Goal: Task Accomplishment & Management: Manage account settings

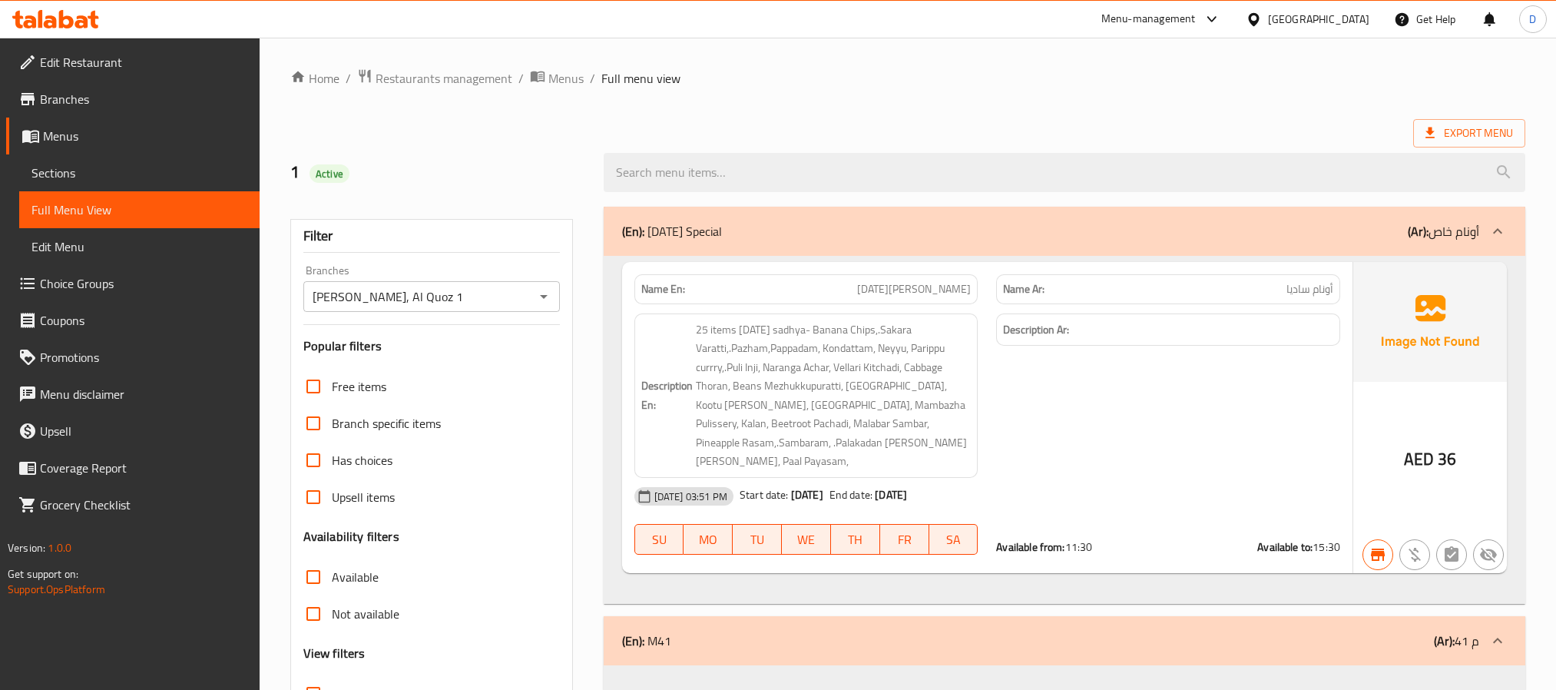
click at [1164, 18] on div "Menu-management" at bounding box center [1148, 19] width 94 height 18
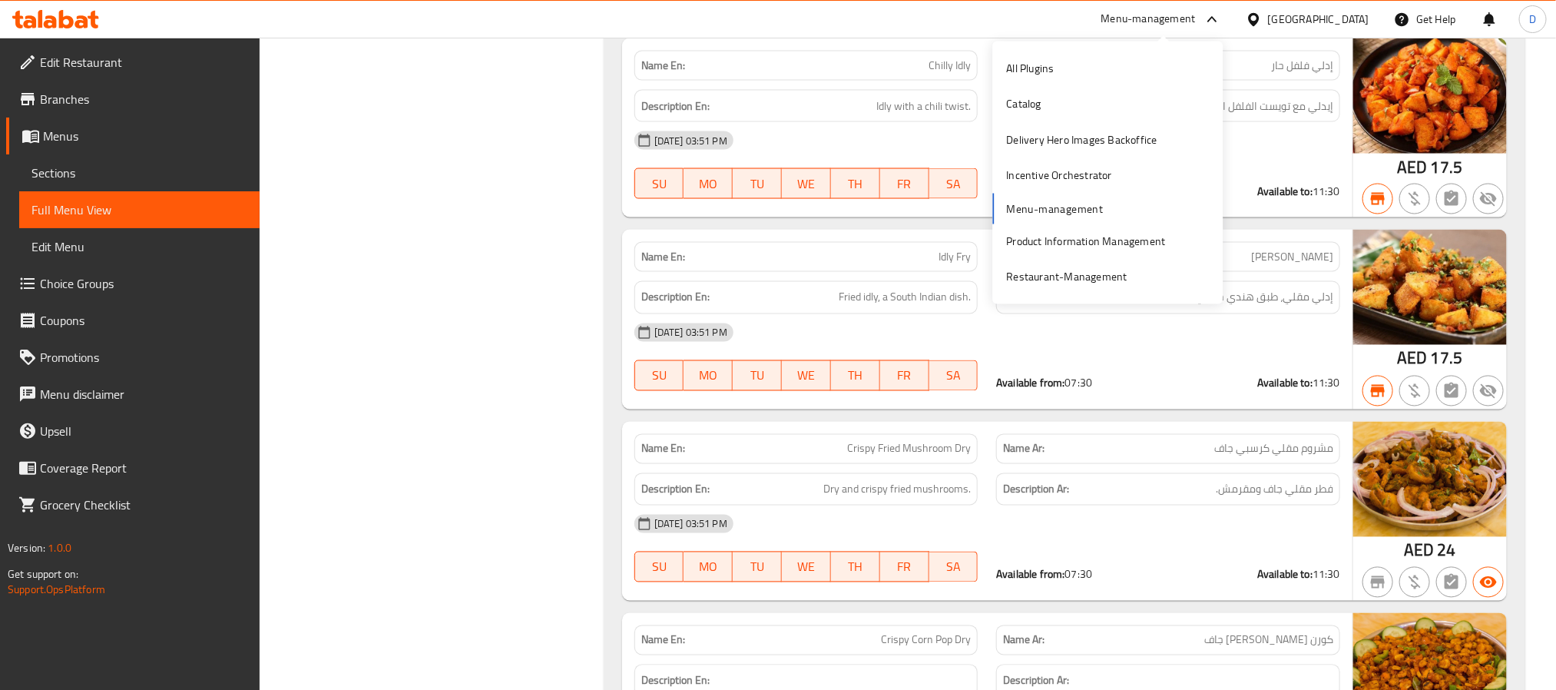
scroll to position [100916, 0]
click at [1101, 275] on div "Restaurant-Management" at bounding box center [1067, 277] width 121 height 17
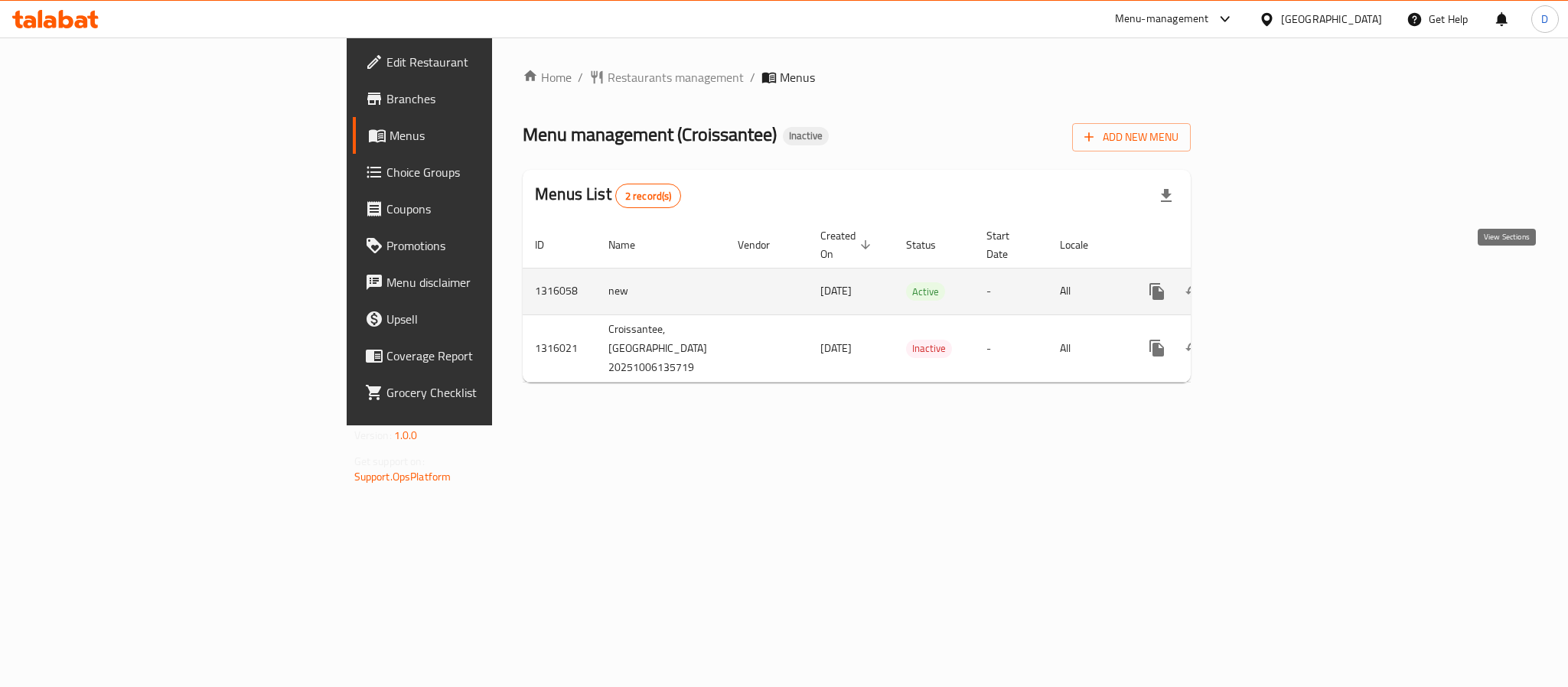
click at [1276, 282] on icon "enhanced table" at bounding box center [1267, 291] width 18 height 18
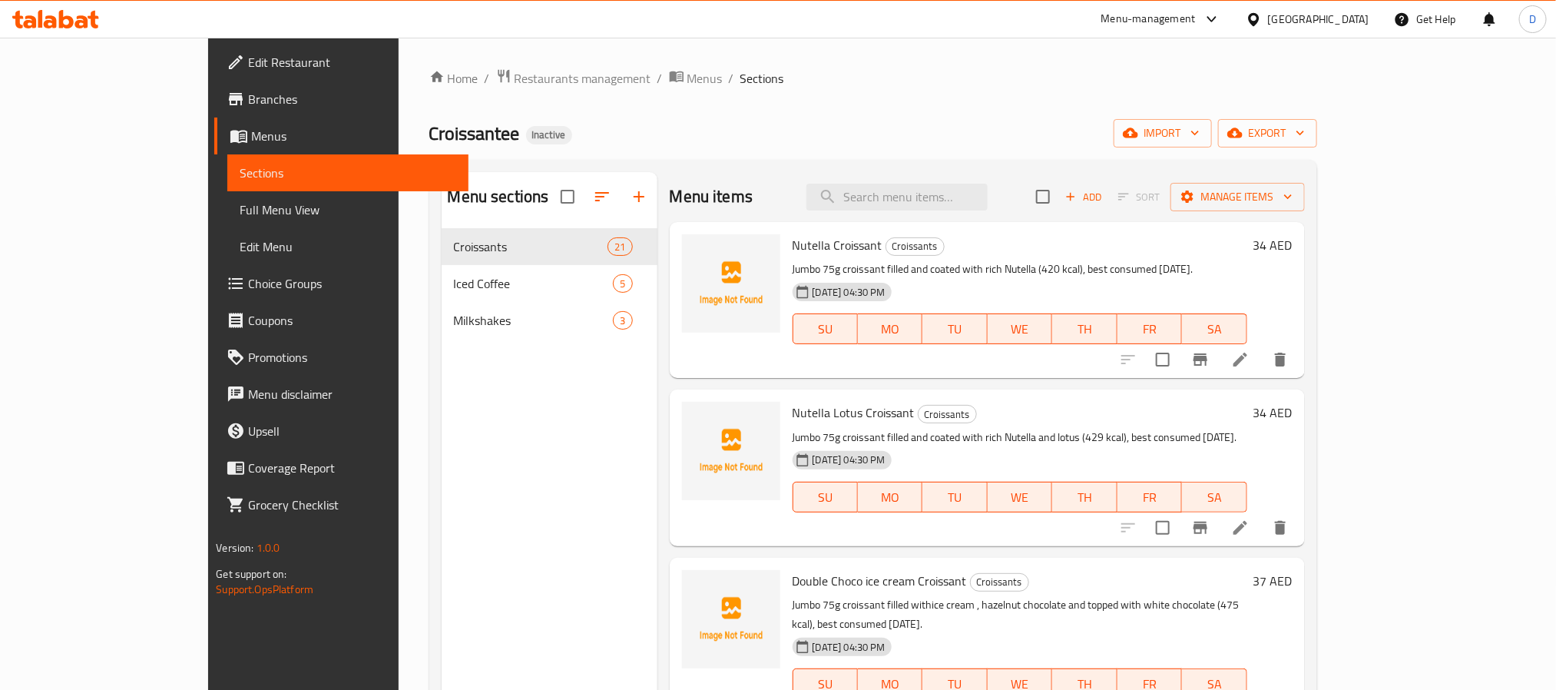
drag, startPoint x: 1115, startPoint y: 86, endPoint x: 689, endPoint y: 170, distance: 434.5
click at [1115, 86] on ol "Home / Restaurants management / Menus / Sections" at bounding box center [873, 78] width 888 height 20
click at [240, 206] on span "Full Menu View" at bounding box center [348, 209] width 216 height 18
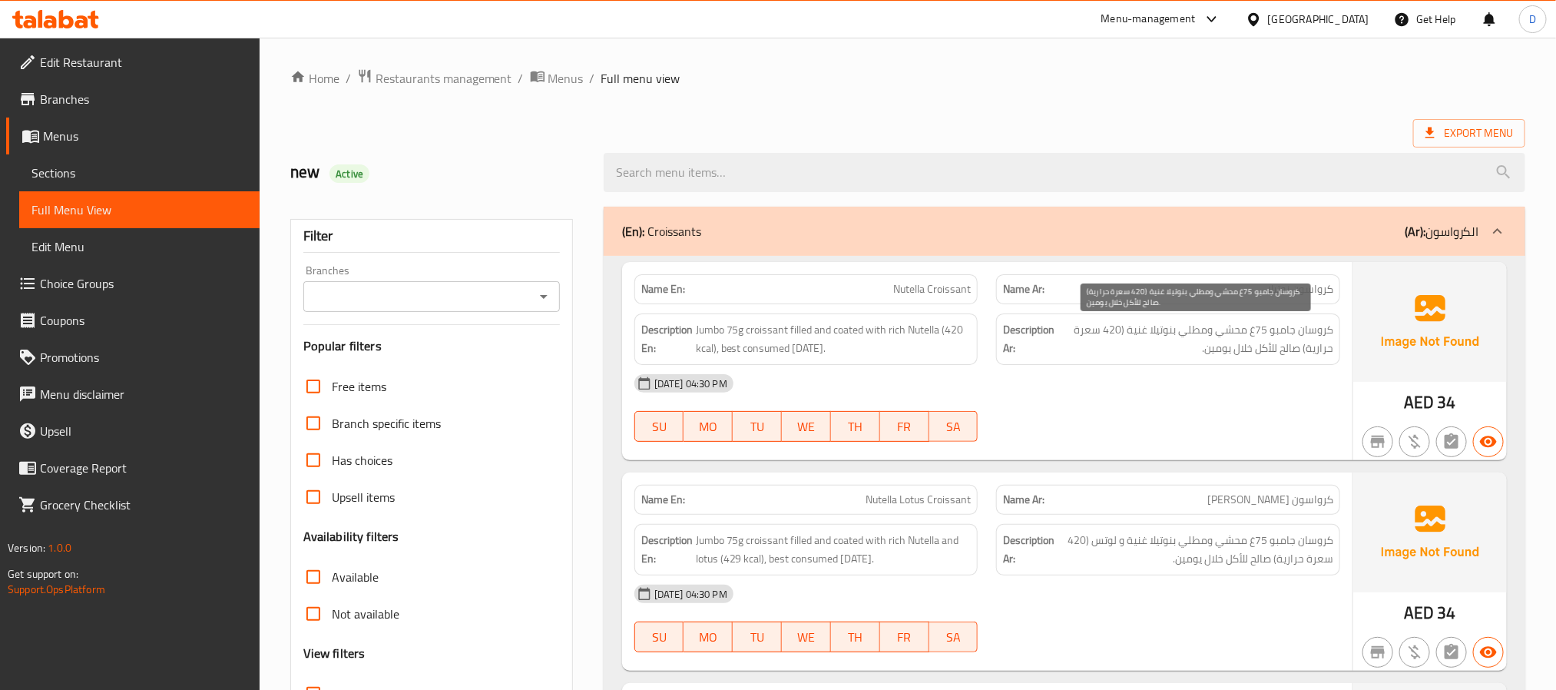
click at [1129, 350] on span "كروسان جامبو 75غ محشي ومطلي بنوتيلا غنية (420 سعرة حرارية) صالح للأكل خلال يومي…" at bounding box center [1195, 339] width 276 height 38
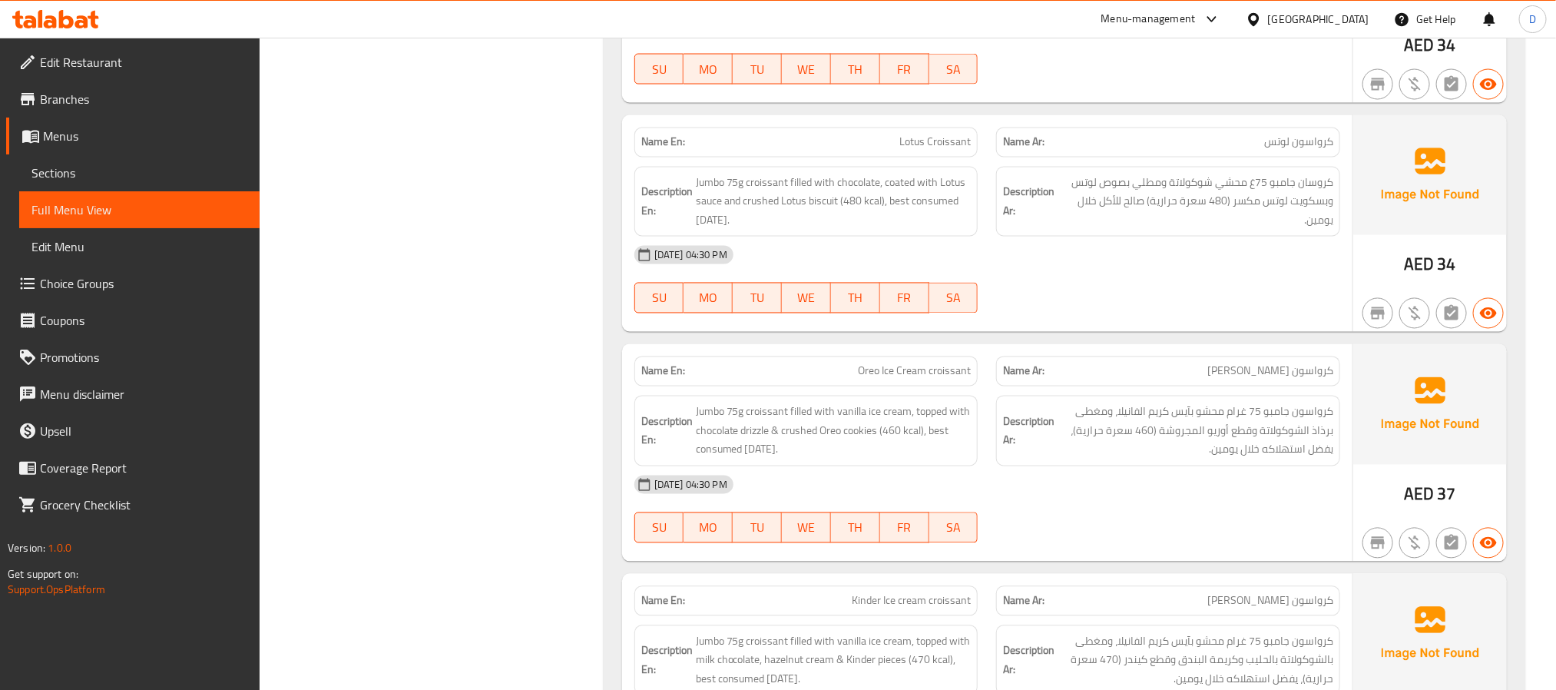
scroll to position [1497, 0]
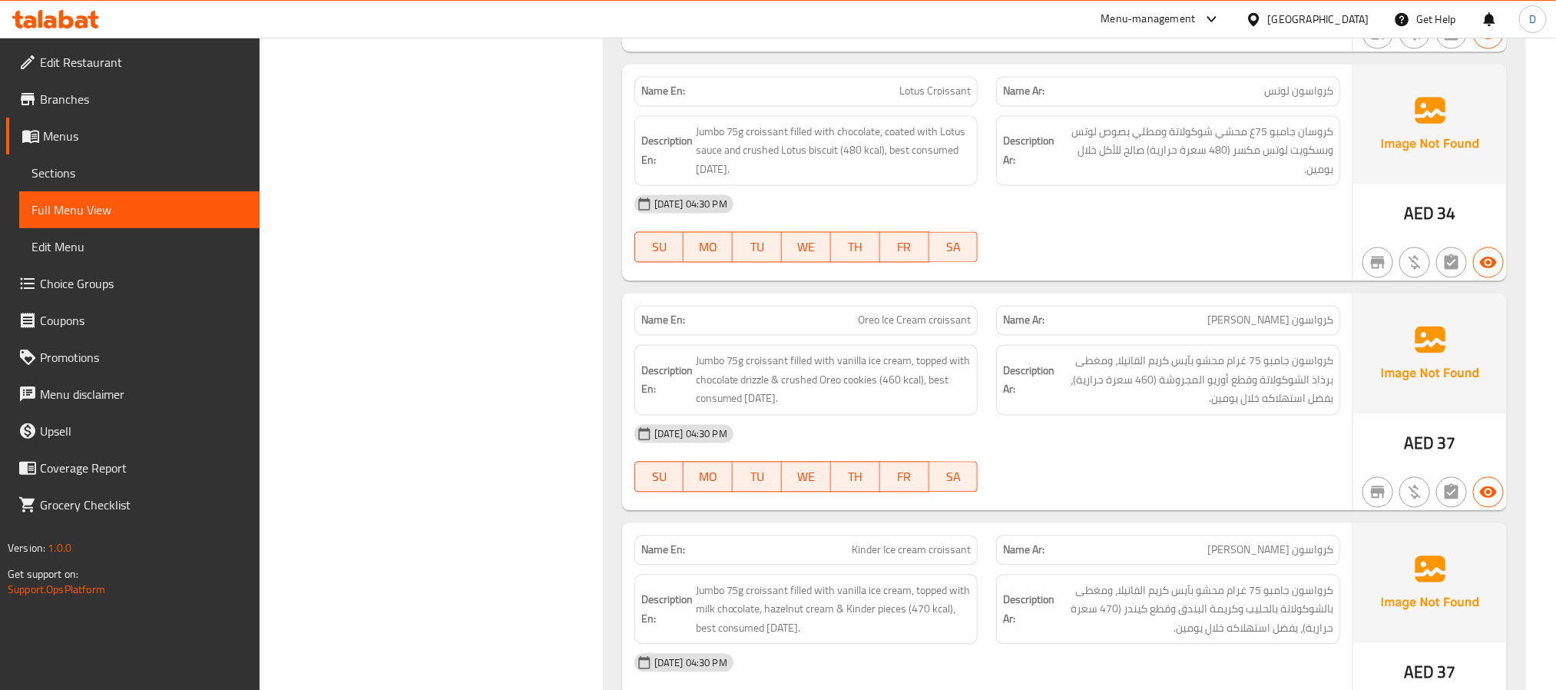
click at [1272, 447] on div "06-10-2025 04:30 PM" at bounding box center [987, 433] width 724 height 37
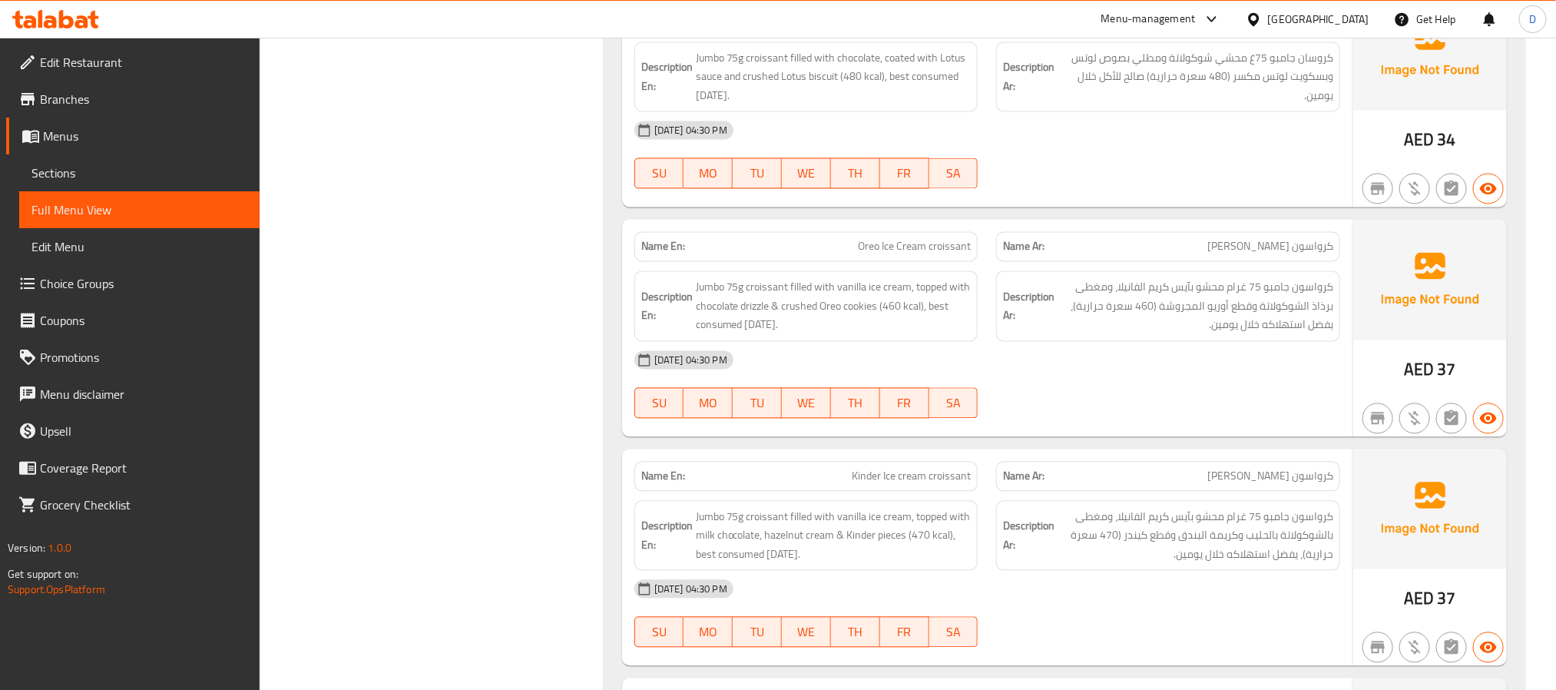
scroll to position [1613, 0]
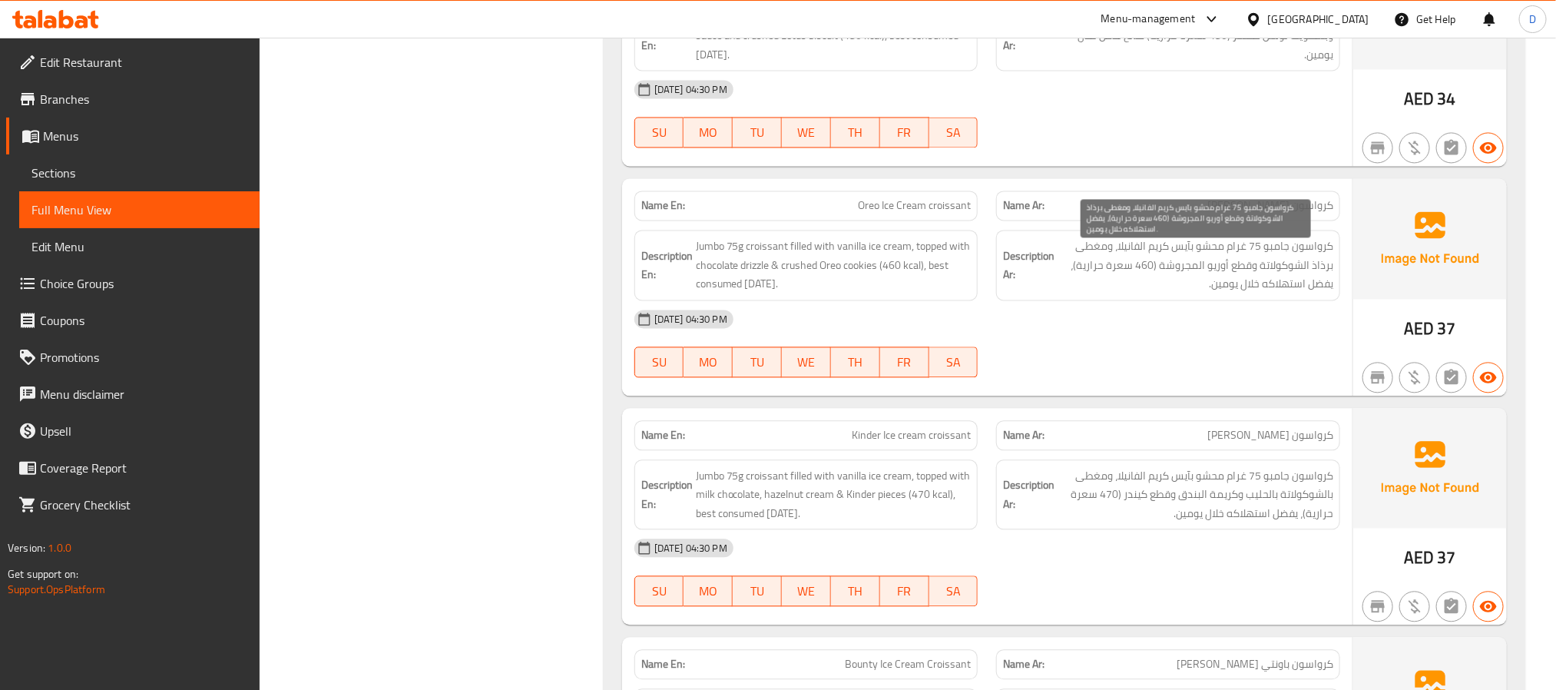
click at [1205, 293] on span "كرواسون جامبو 75 غرام محشو بآيس كريم الفانيلا، ومغطى برذاذ الشوكولاتة وقطع أوري…" at bounding box center [1195, 265] width 276 height 57
click at [859, 213] on span "Oreo Ice Cream croissant" at bounding box center [914, 205] width 113 height 16
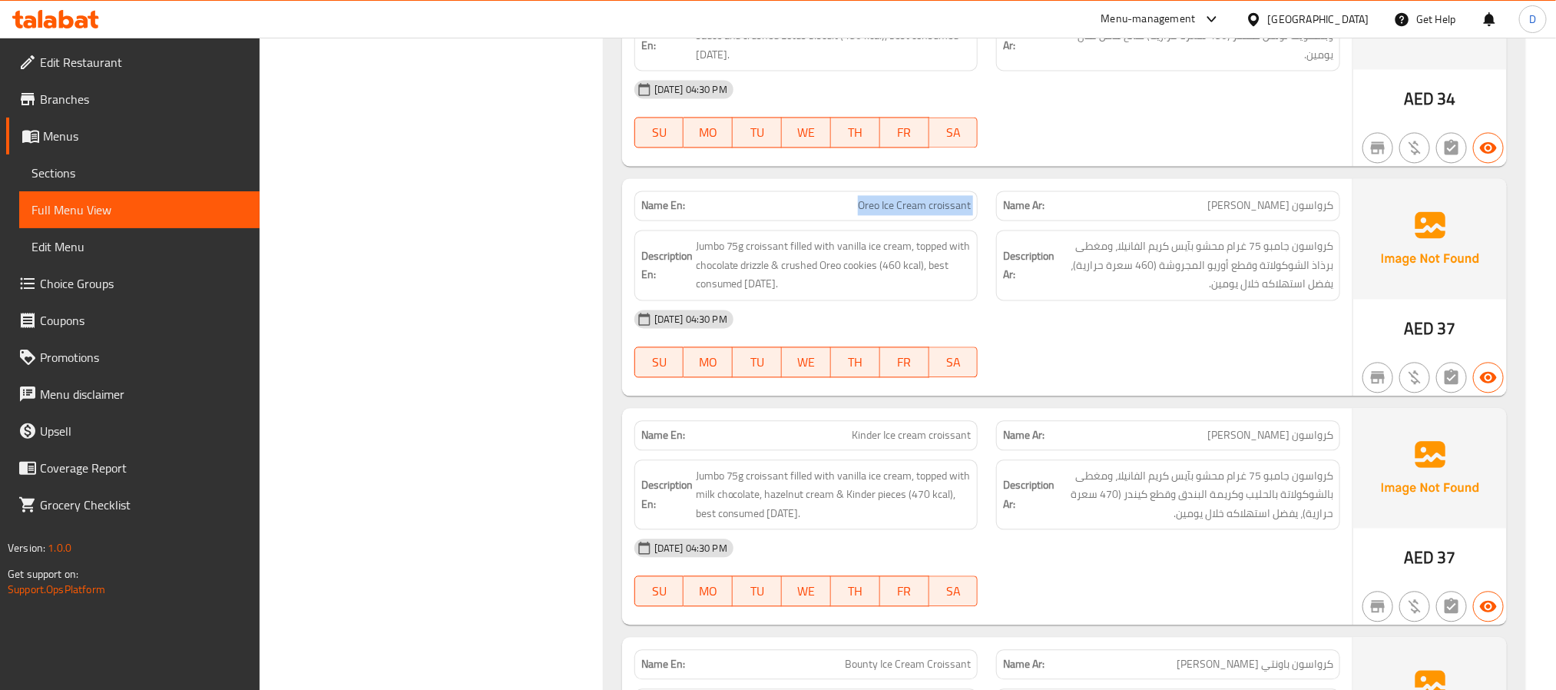
click at [859, 213] on span "Oreo Ice Cream croissant" at bounding box center [914, 205] width 113 height 16
copy span "Oreo Ice Cream croissant"
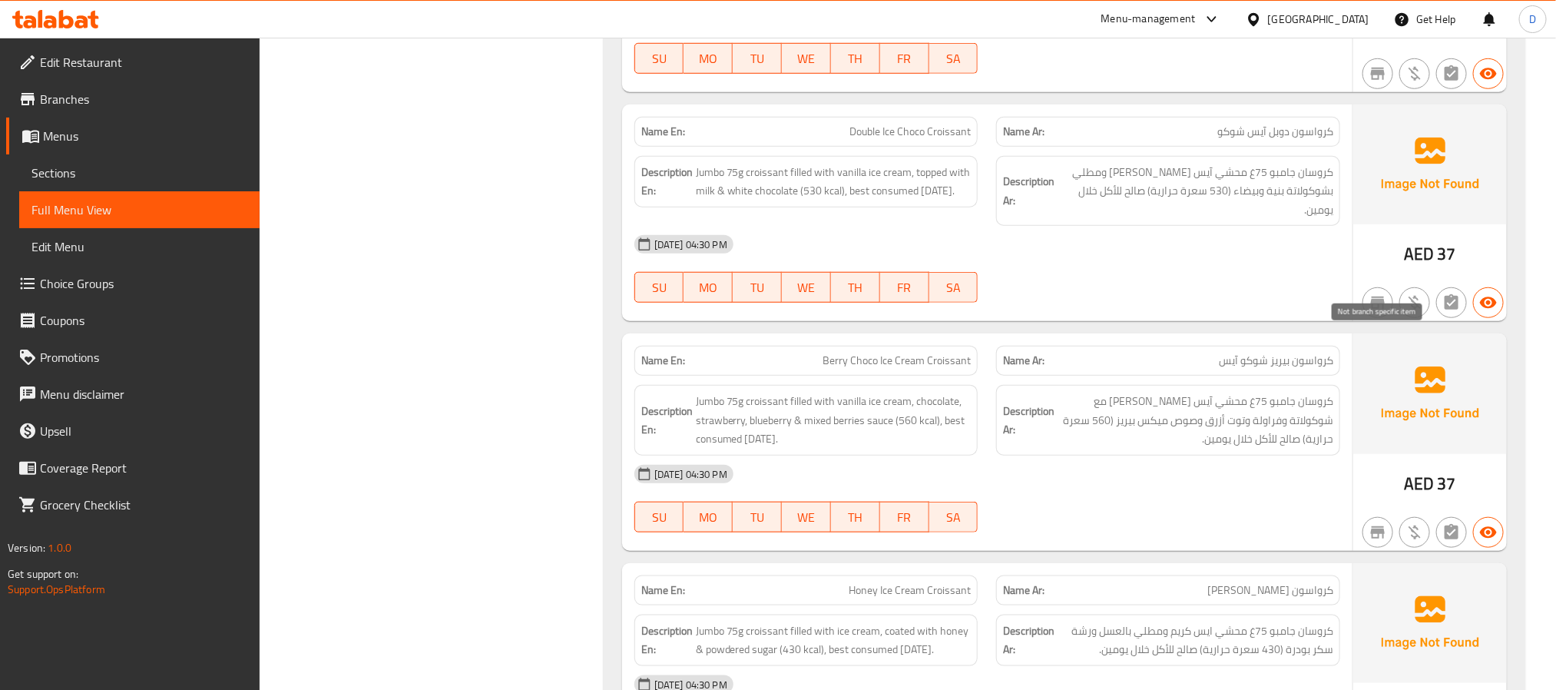
scroll to position [3686, 0]
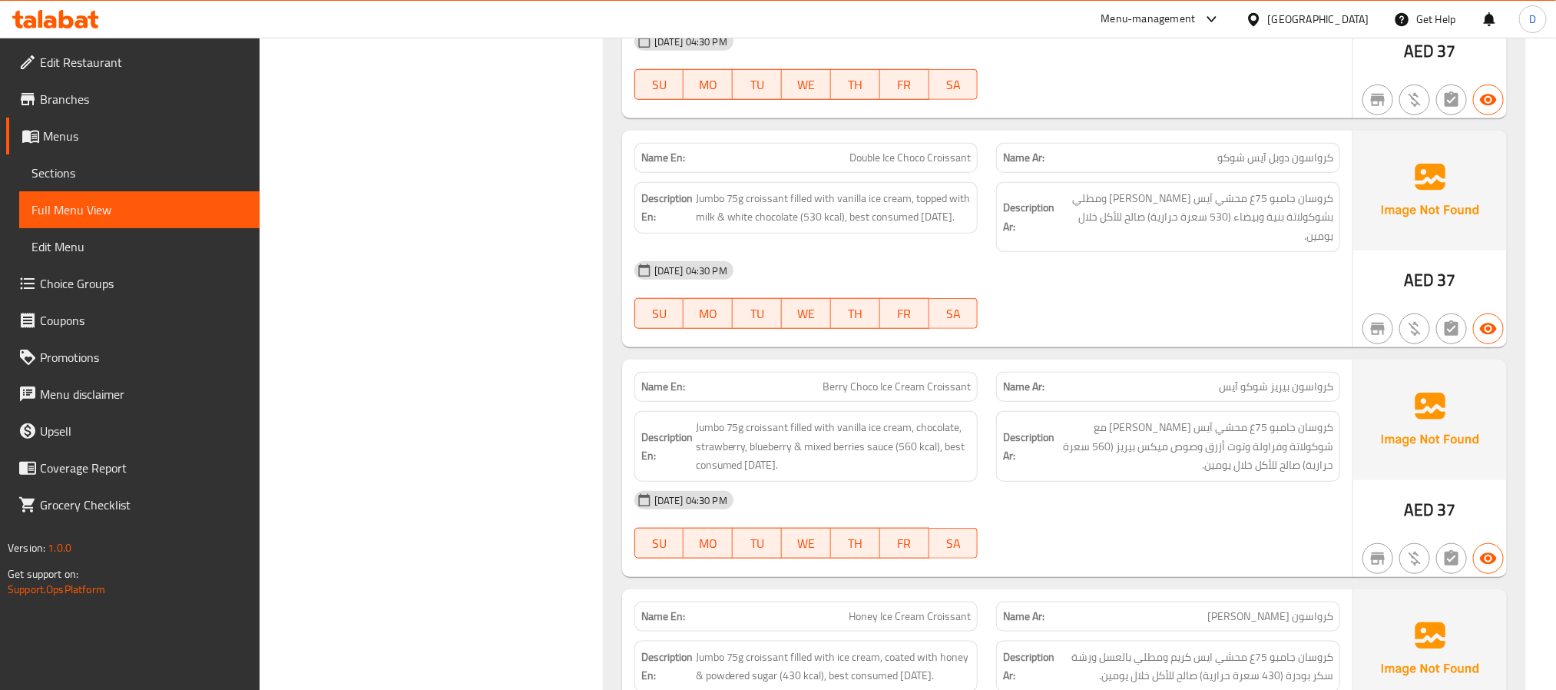
drag, startPoint x: 1238, startPoint y: 272, endPoint x: 1113, endPoint y: 258, distance: 125.9
click at [1238, 253] on div "Description Ar: كروسان جامبو 75غ محشي آيس كريم فانيلا ومطلي بشوكولاتة بنية وبيض…" at bounding box center [1168, 217] width 344 height 71
click at [956, 173] on div "Name En: Double Ice Choco Croissant" at bounding box center [806, 158] width 344 height 30
click at [955, 166] on span "Double Ice Choco Croissant" at bounding box center [909, 158] width 121 height 16
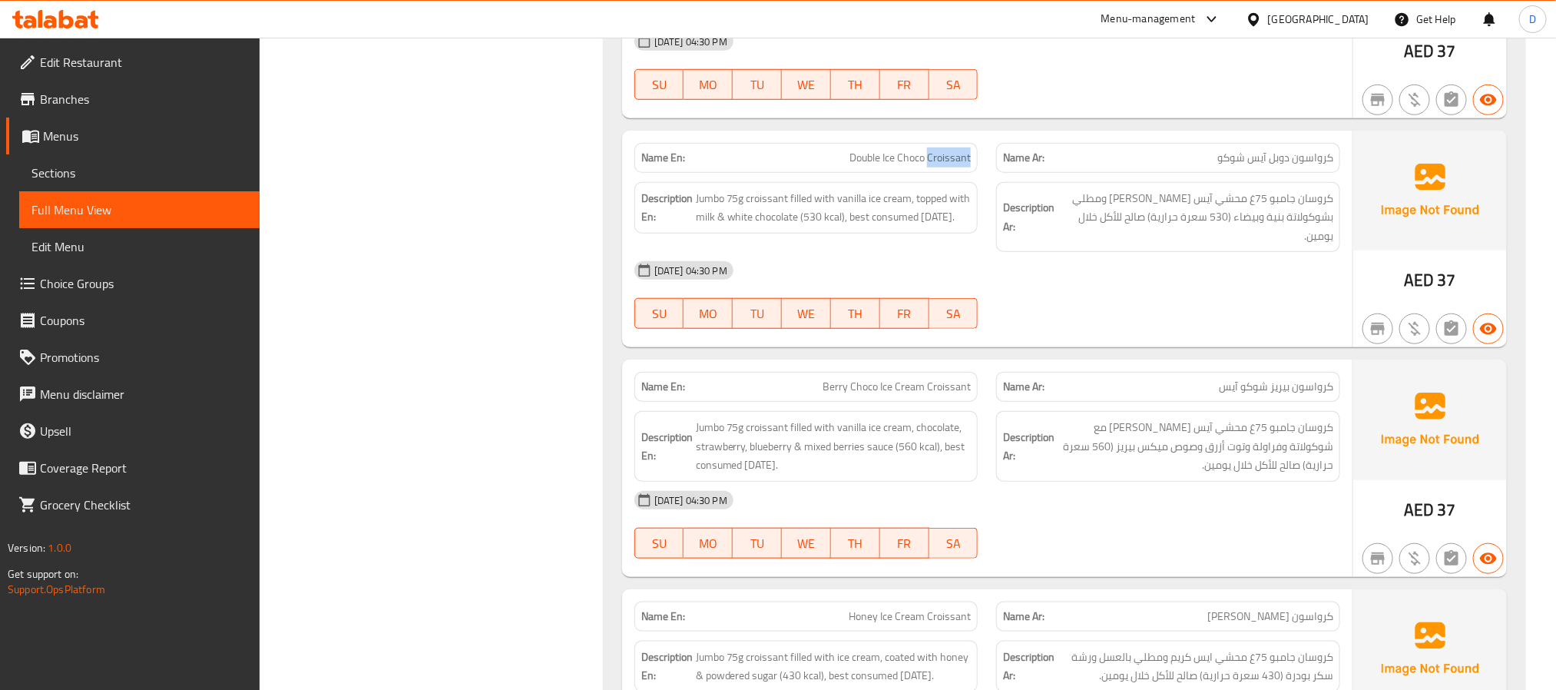
click at [955, 166] on span "Double Ice Choco Croissant" at bounding box center [909, 158] width 121 height 16
click at [928, 166] on span "Double Ice Choco Croissant" at bounding box center [909, 158] width 121 height 16
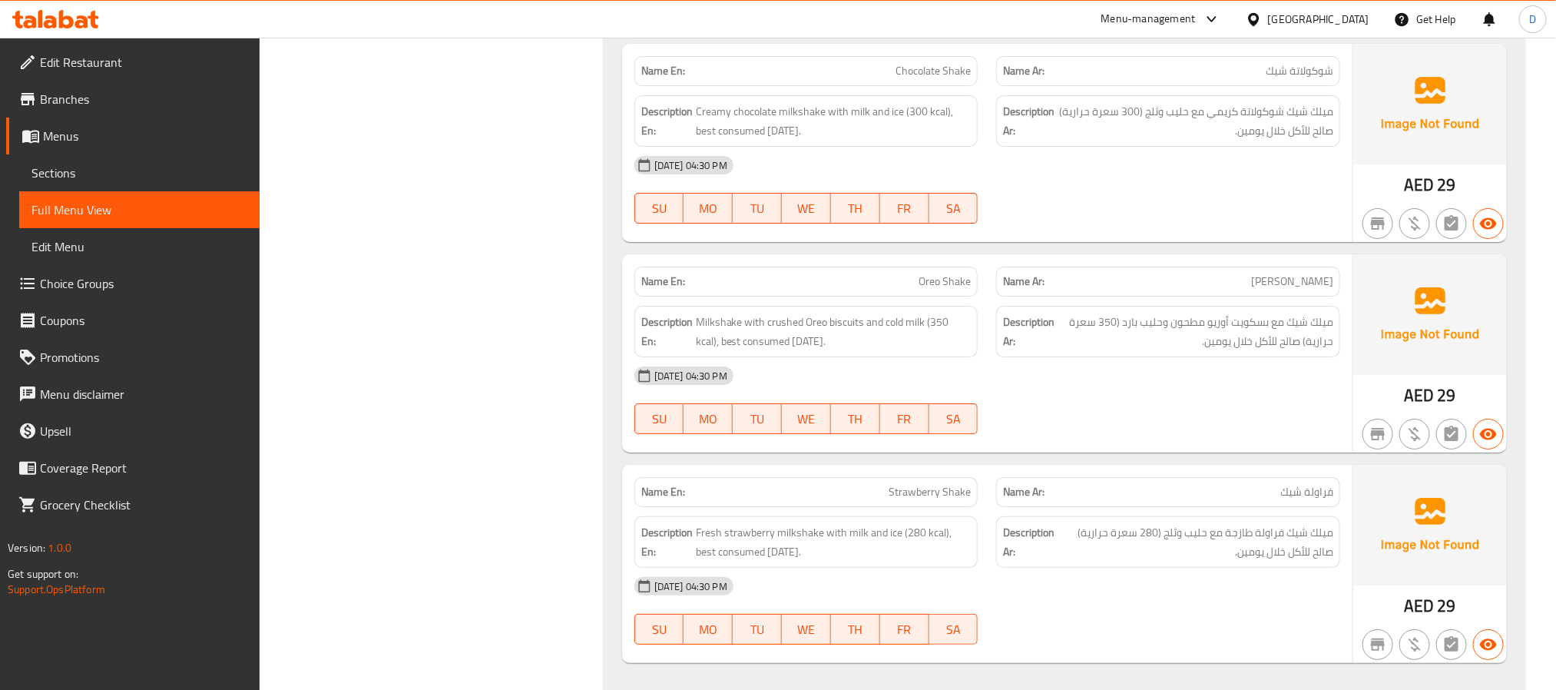
scroll to position [6200, 0]
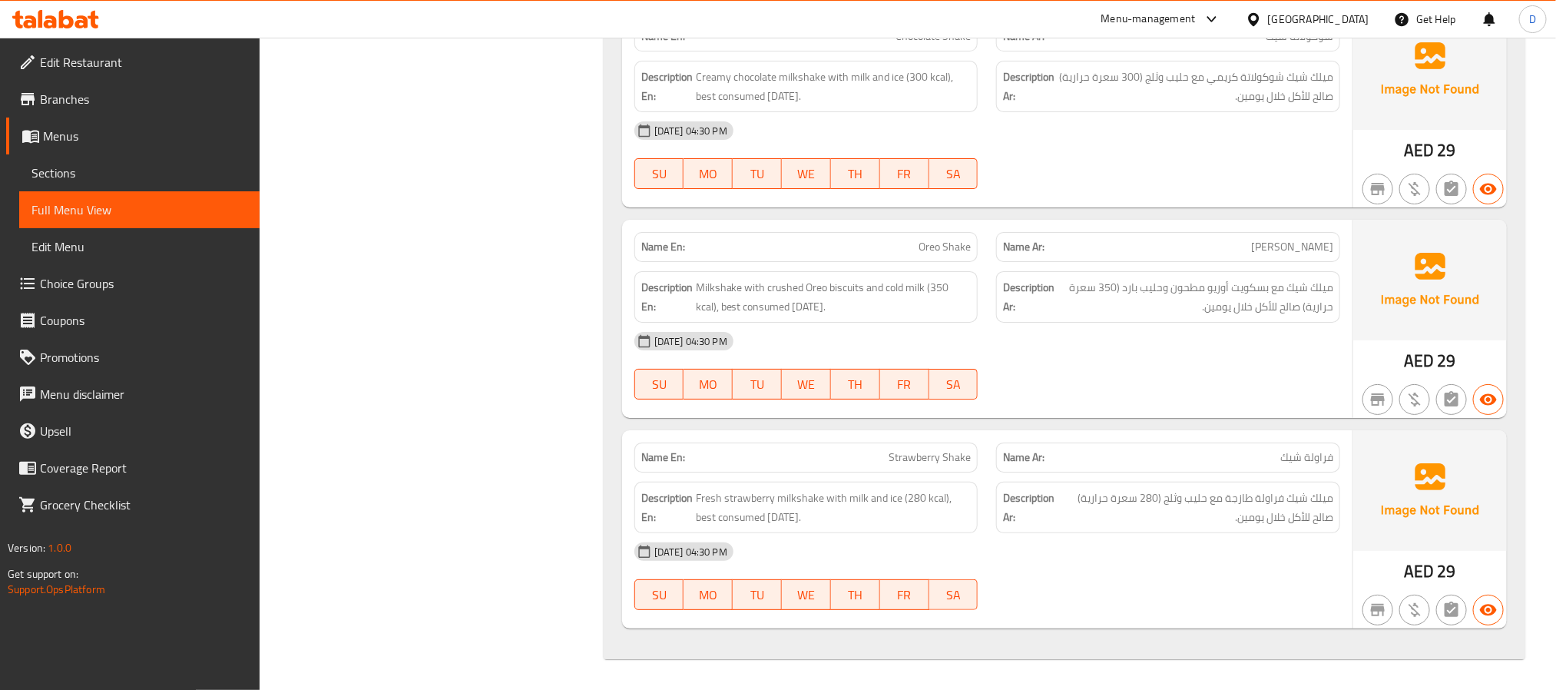
click at [1263, 560] on div "06-10-2025 04:30 PM" at bounding box center [987, 551] width 724 height 37
click at [97, 92] on span "Branches" at bounding box center [143, 99] width 207 height 18
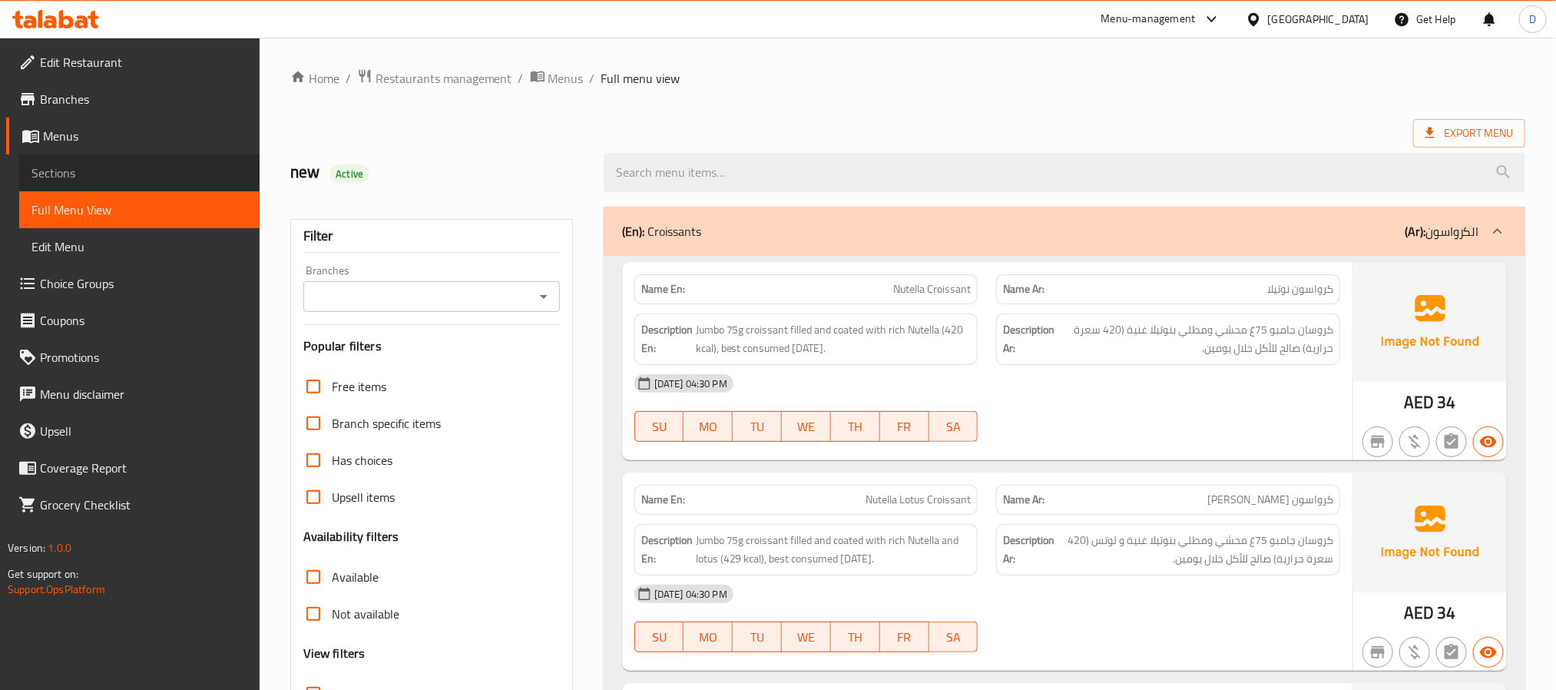
click at [88, 168] on span "Sections" at bounding box center [139, 173] width 216 height 18
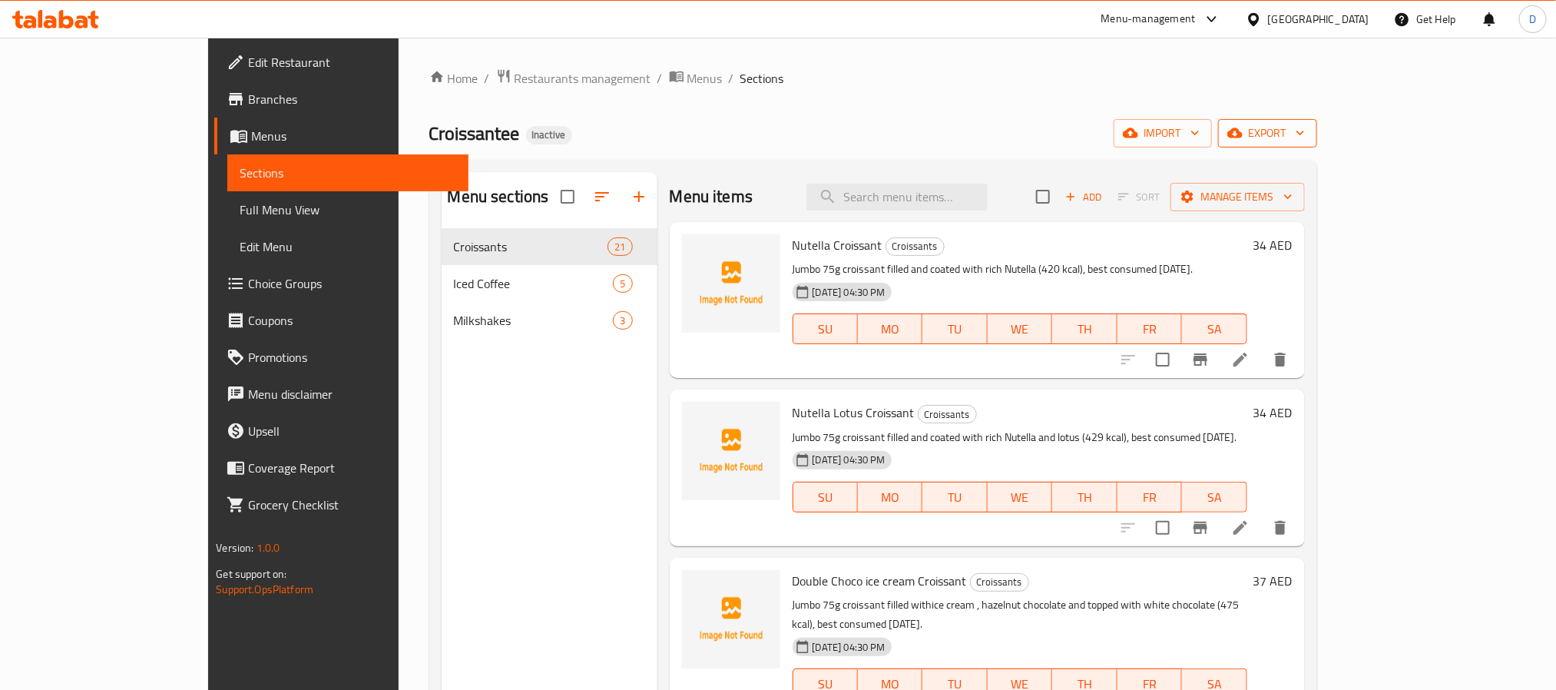
click at [1243, 130] on icon "button" at bounding box center [1234, 132] width 15 height 15
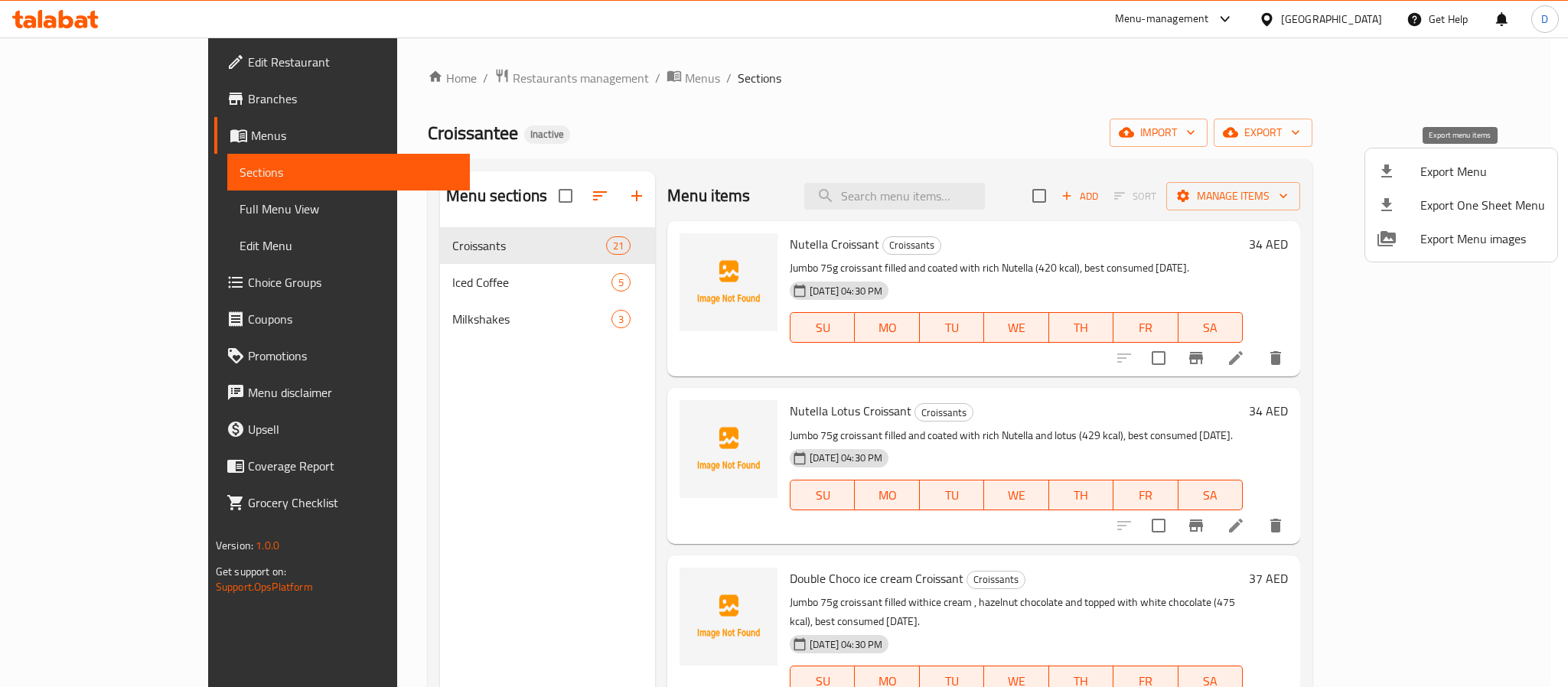
click at [1423, 172] on span "Export Menu" at bounding box center [1481, 171] width 125 height 18
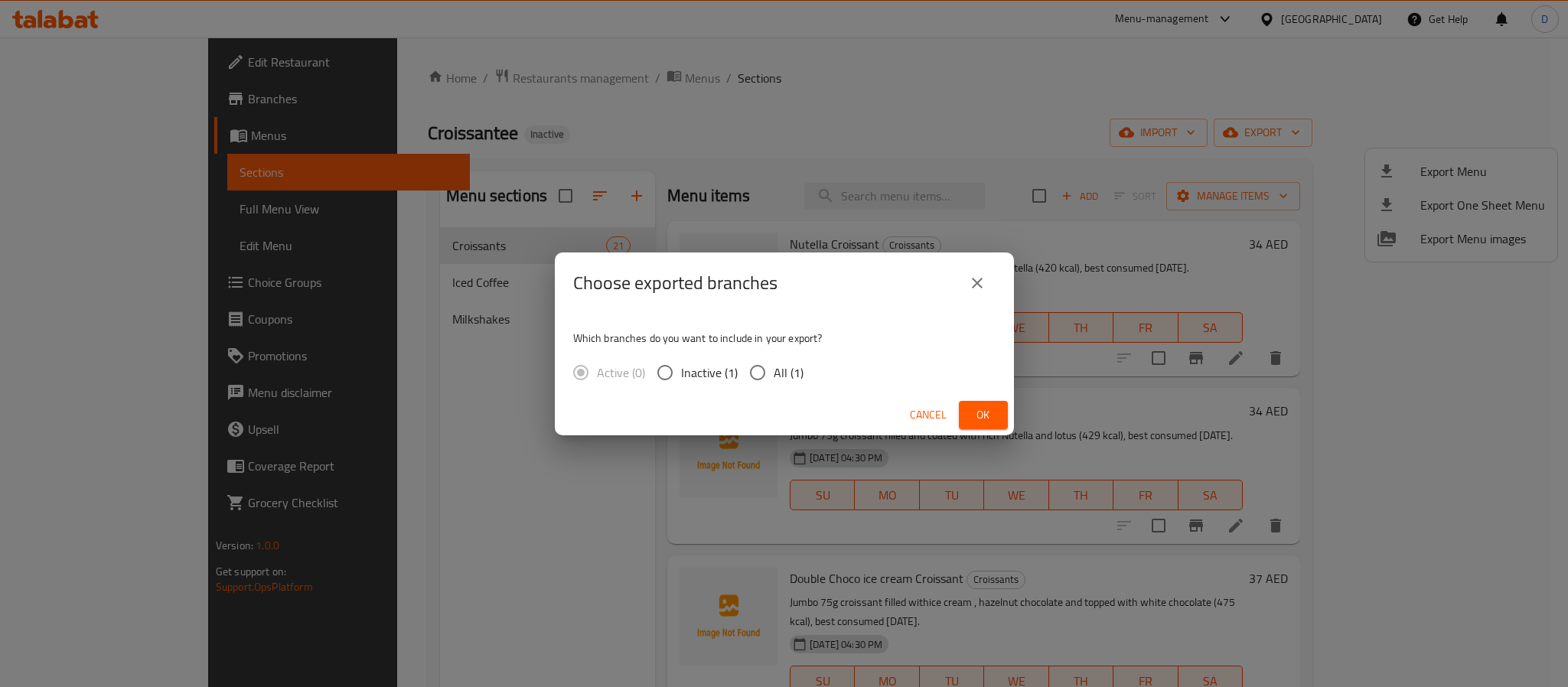
click at [987, 408] on span "Ok" at bounding box center [983, 414] width 25 height 19
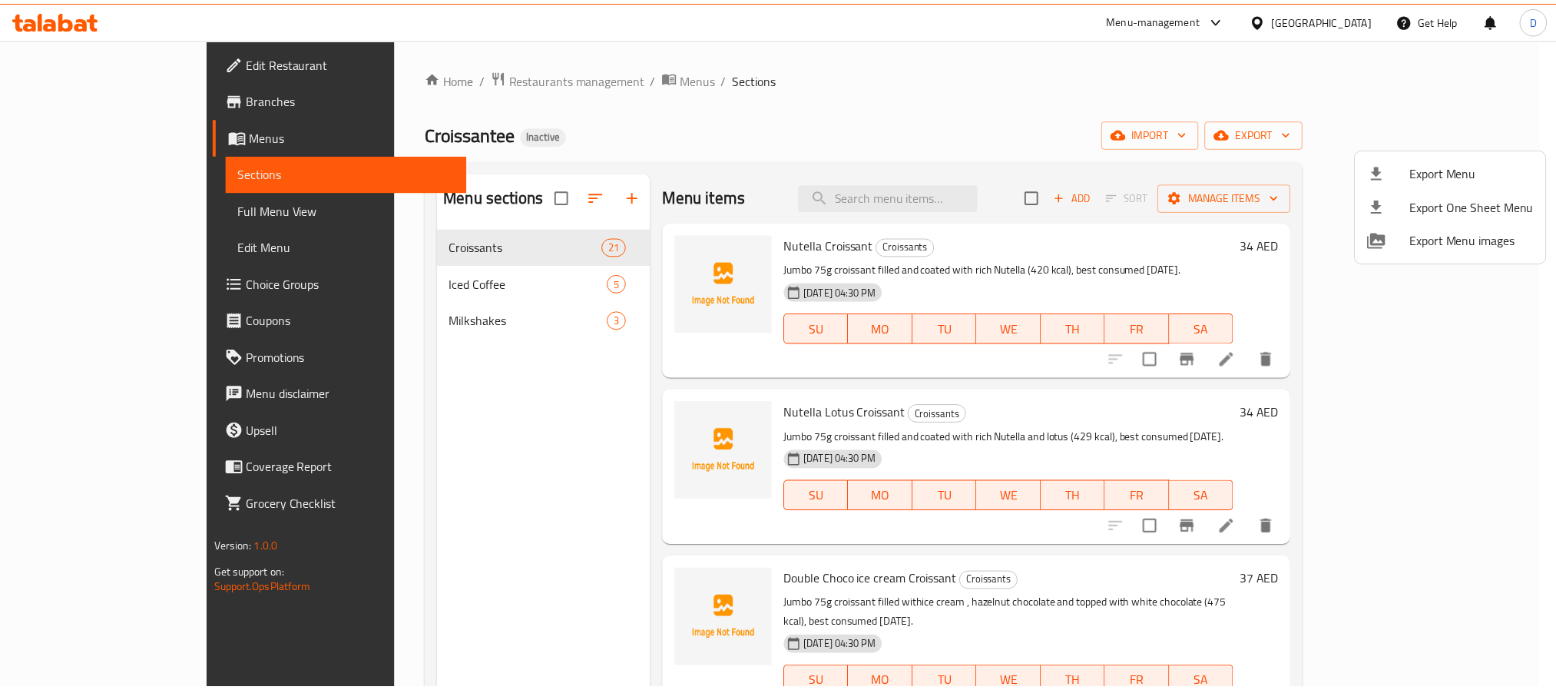
scroll to position [901, 0]
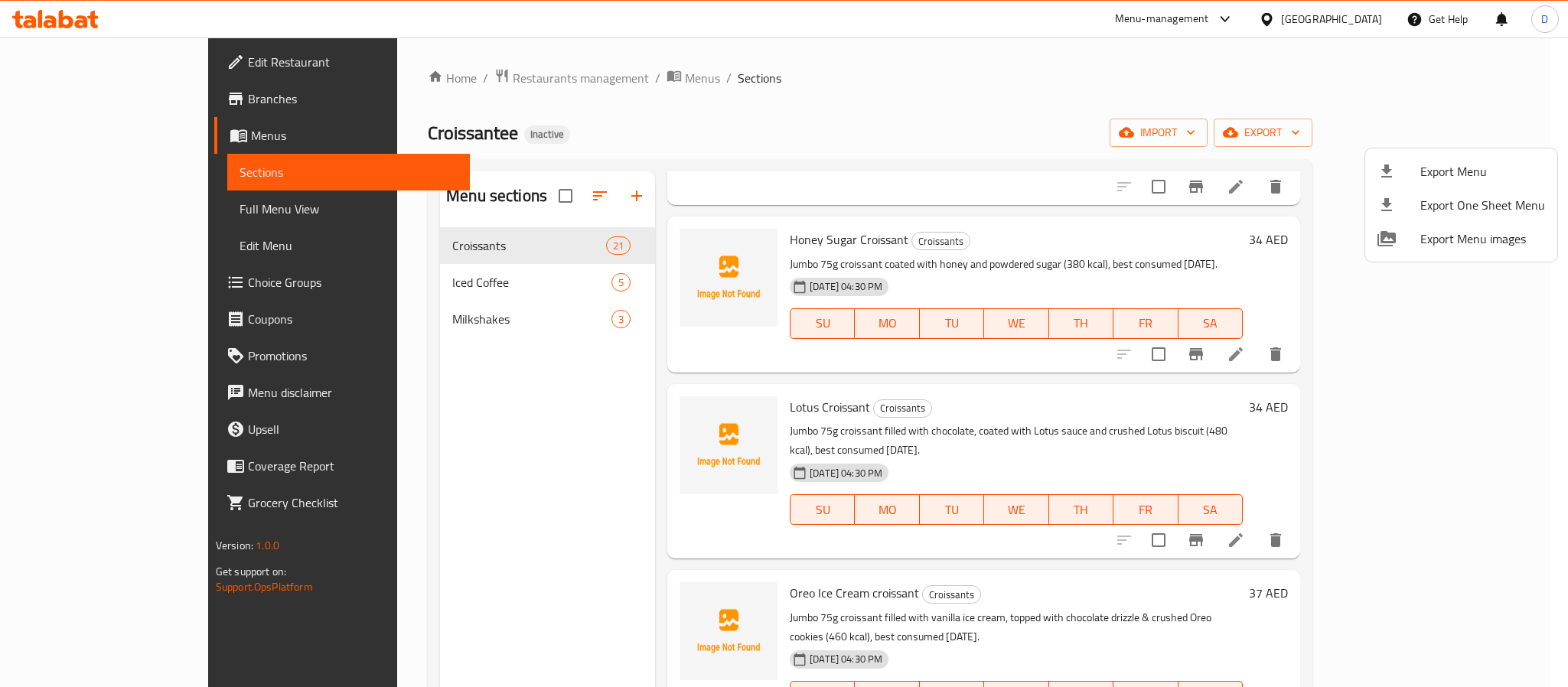
click at [1417, 628] on div at bounding box center [784, 344] width 1568 height 687
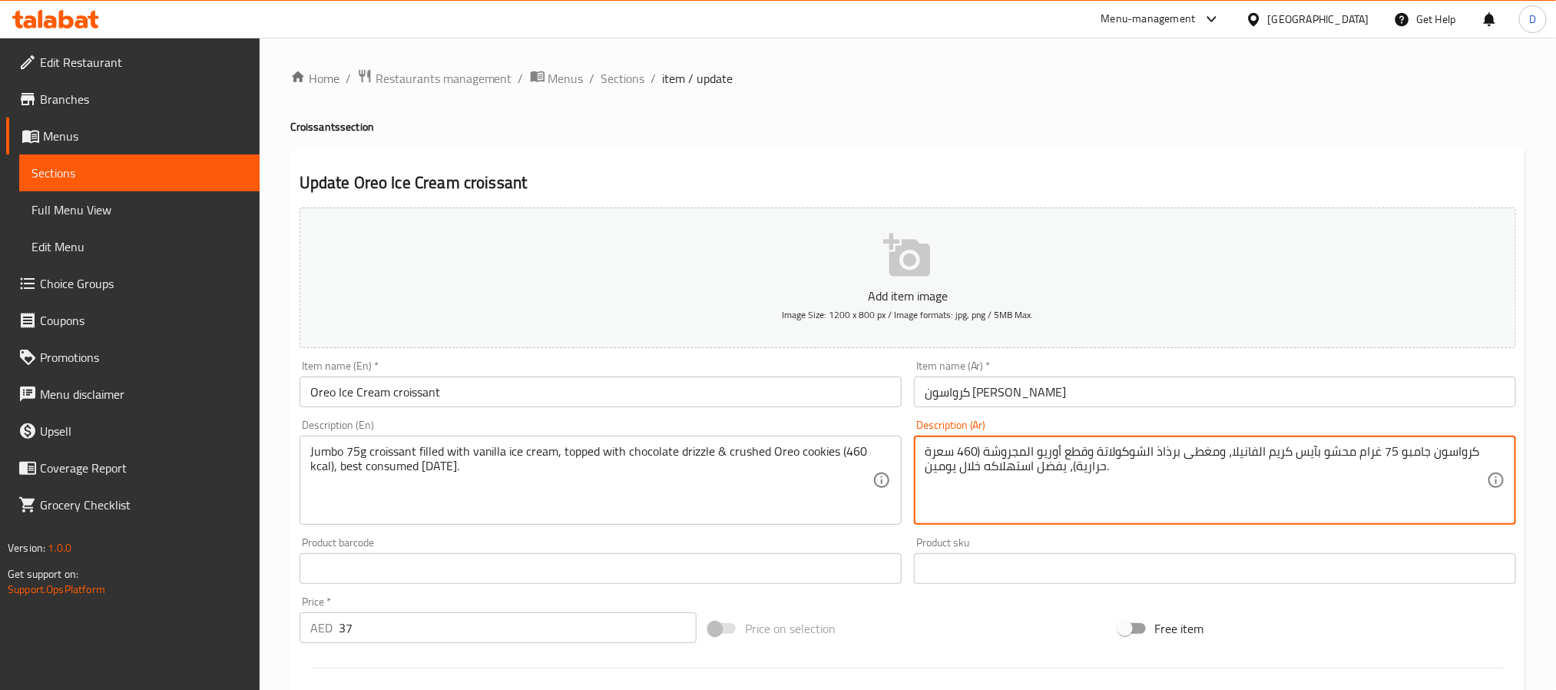
click at [1077, 454] on textarea "كرواسون جامبو 75 غرام محشو بآيس كريم الفانيلا، ومغطى برذاذ الشوكولاتة وقطع أوري…" at bounding box center [1206, 480] width 562 height 73
drag, startPoint x: 1063, startPoint y: 452, endPoint x: 1086, endPoint y: 456, distance: 23.4
click at [1086, 456] on textarea "كرواسون جامبو 75 غرام محشو بآيس كريم الفانيلا، ومغطى برذاذ الشوكولاتة وقطع أوري…" at bounding box center [1206, 480] width 562 height 73
type textarea "كرواسون جامبو 75 غرام محشو بآيس كريم الفانيلا، ومغطى برذاذ الشوكولاتة وكوكيز أو…"
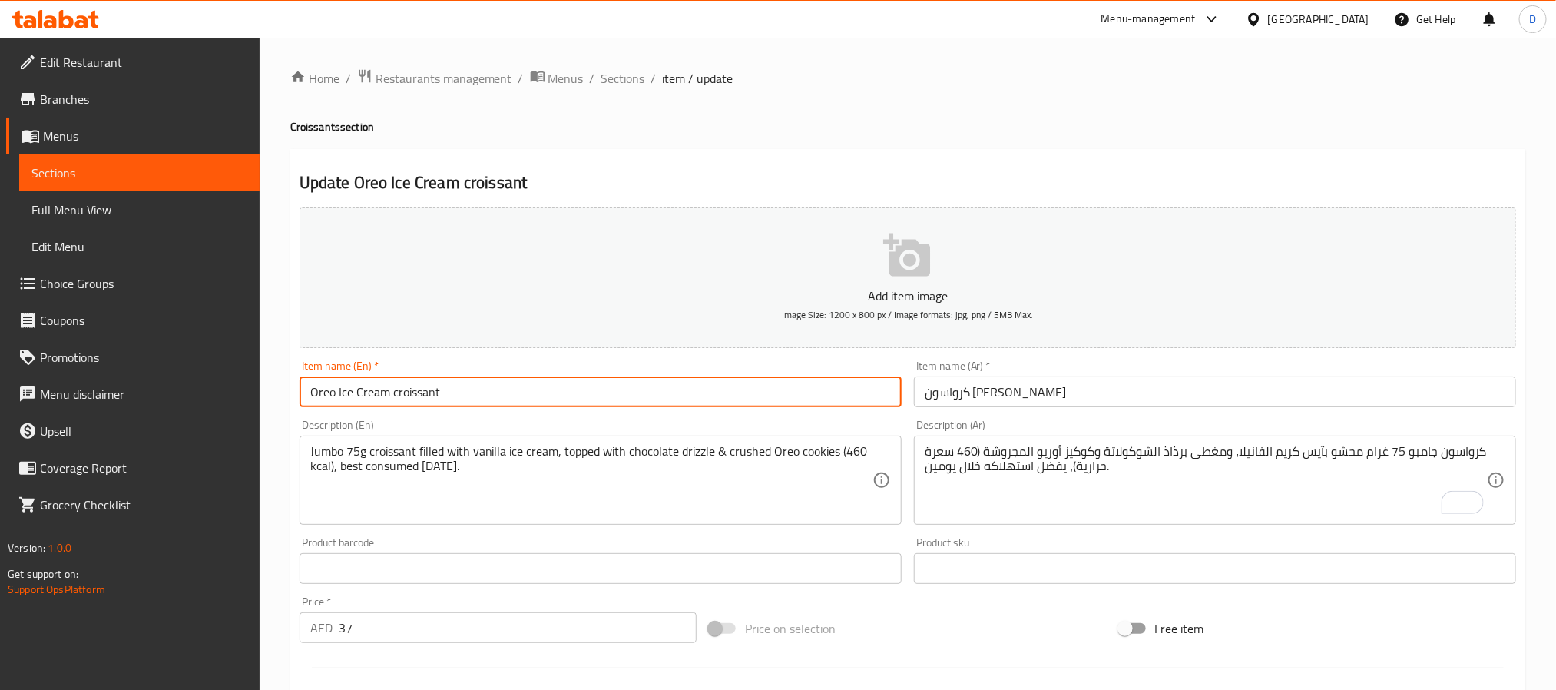
click at [751, 390] on input "Oreo Ice Cream croissant" at bounding box center [600, 391] width 602 height 31
drag, startPoint x: 630, startPoint y: 78, endPoint x: 555, endPoint y: 16, distance: 97.0
click at [630, 78] on span "Sections" at bounding box center [623, 78] width 44 height 18
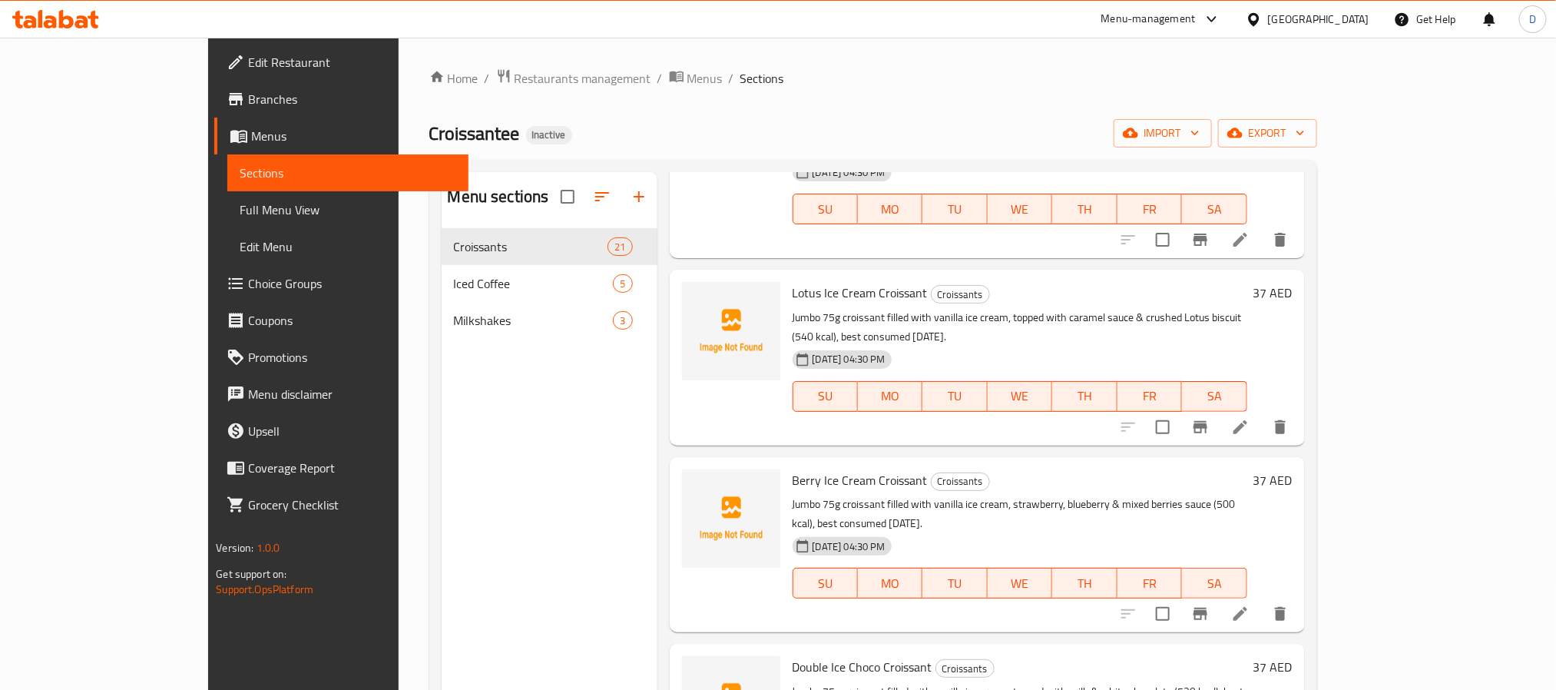
scroll to position [2526, 0]
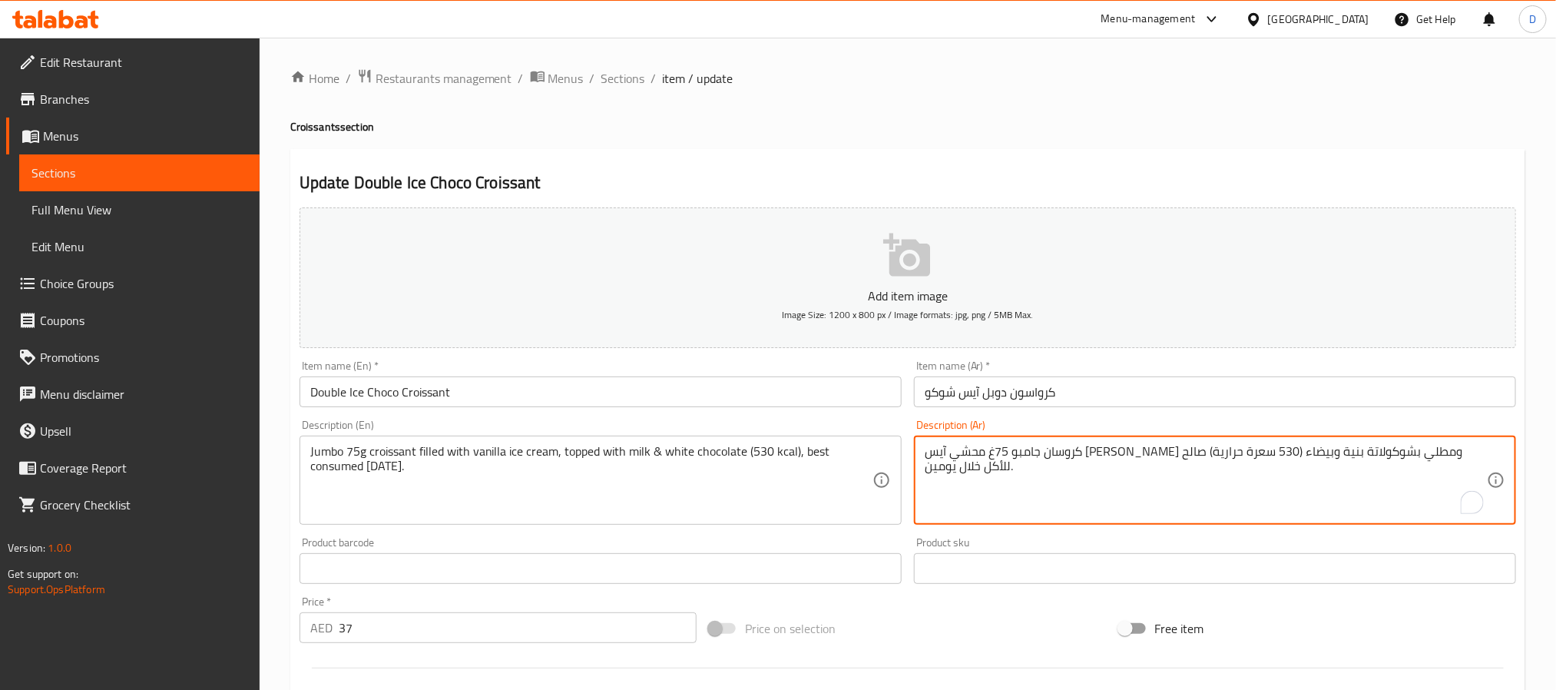
click at [1150, 450] on textarea "كروسان جامبو 75غ محشي آيس كريم فانيلا ومطلي بشوكولاتة بنية وبيضاء (530 سعرة حرا…" at bounding box center [1206, 480] width 562 height 73
type textarea "كروسان جامبو 75غ محشي آيس كريم فانيلا ومطلي بشوكولاتة حليب وبيضاء (530 سعرة حرا…"
click at [1146, 394] on input "كرواسون دوبل آيس شوكو" at bounding box center [1215, 391] width 602 height 31
